Goal: Find specific page/section: Find specific page/section

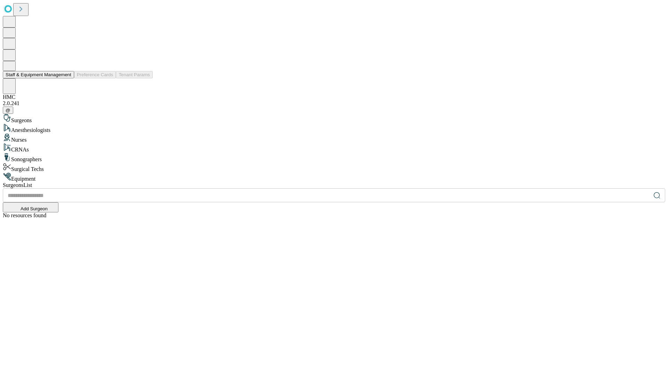
click at [66, 78] on button "Staff & Equipment Management" at bounding box center [38, 74] width 71 height 7
